Goal: Task Accomplishment & Management: Manage account settings

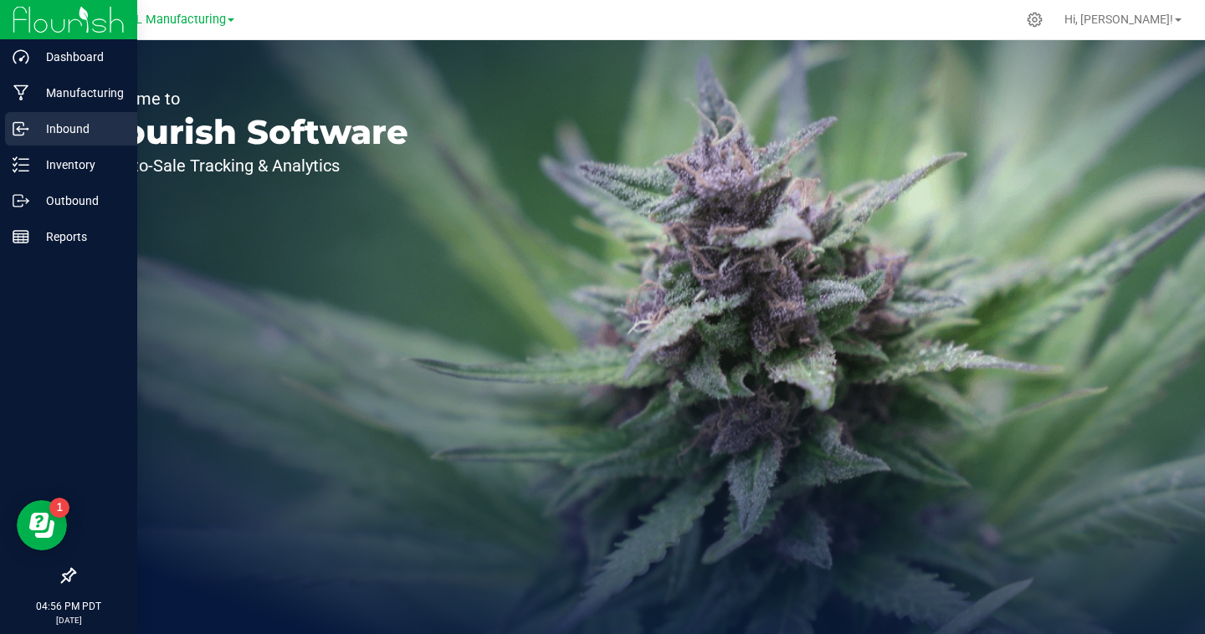
click at [25, 137] on div "Inbound" at bounding box center [71, 128] width 132 height 33
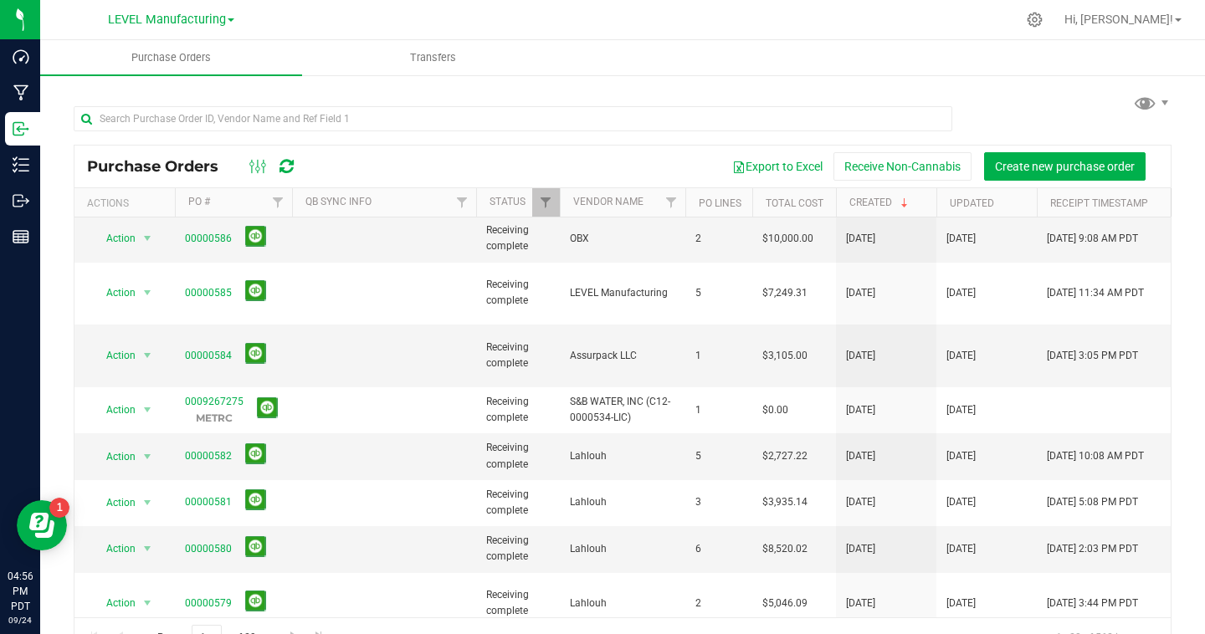
scroll to position [514, 0]
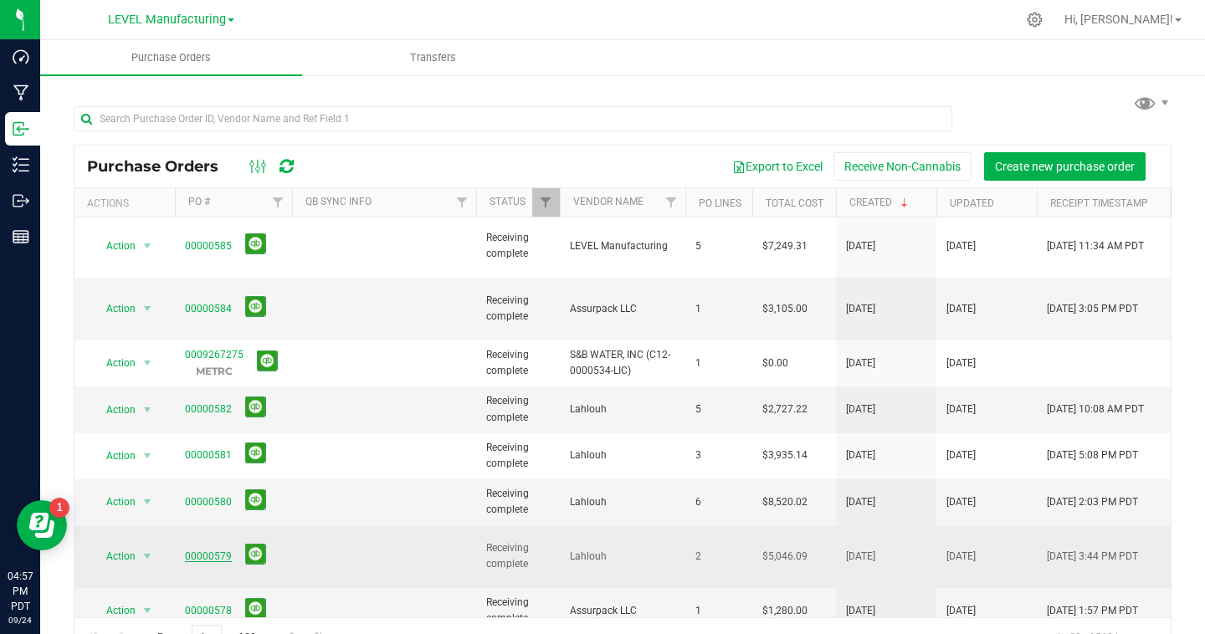
click at [224, 551] on link "00000579" at bounding box center [208, 557] width 47 height 12
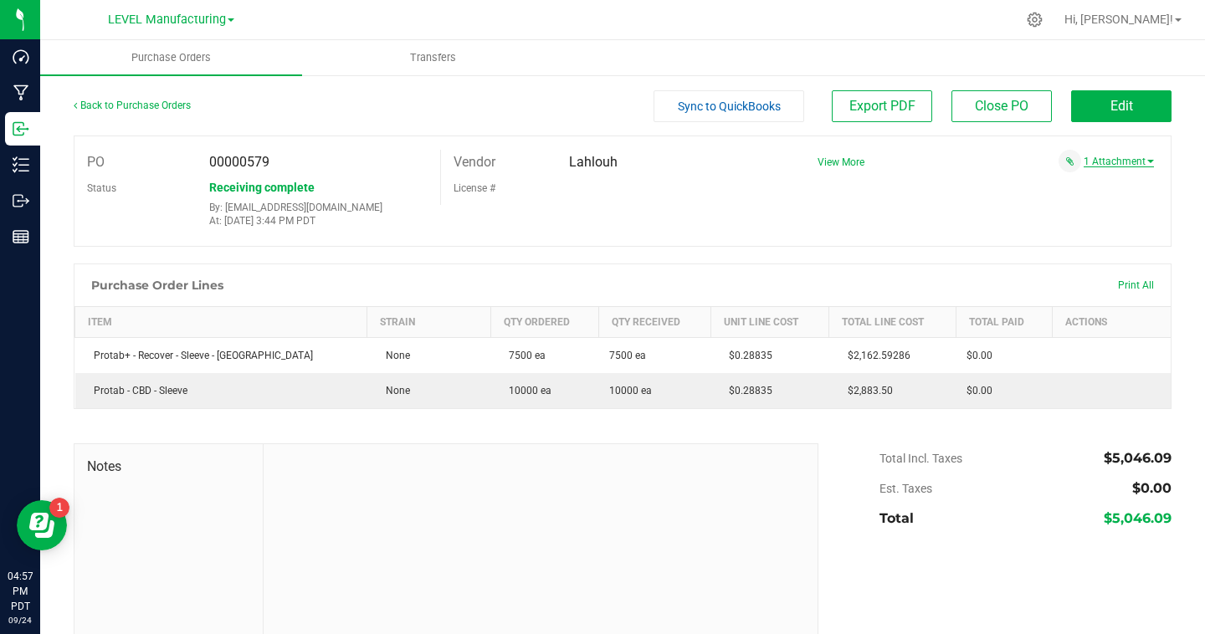
click at [1127, 164] on link "1 Attachment" at bounding box center [1119, 162] width 70 height 12
click at [1104, 196] on button "Attach new document" at bounding box center [1099, 201] width 110 height 15
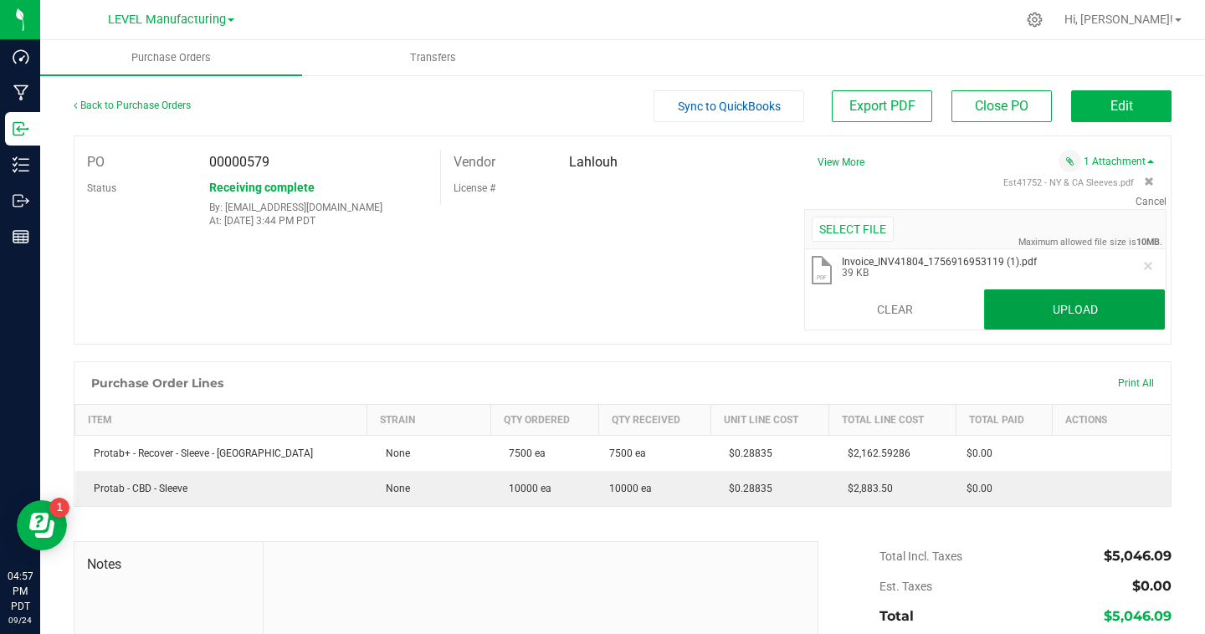
click at [1065, 305] on button "Upload" at bounding box center [1074, 310] width 181 height 40
